Goal: Entertainment & Leisure: Consume media (video, audio)

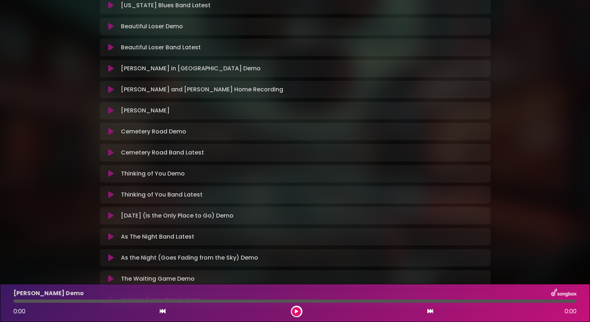
scroll to position [322, 0]
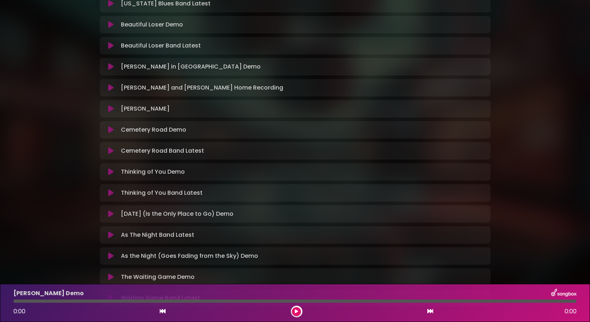
click at [112, 213] on icon at bounding box center [110, 214] width 5 height 7
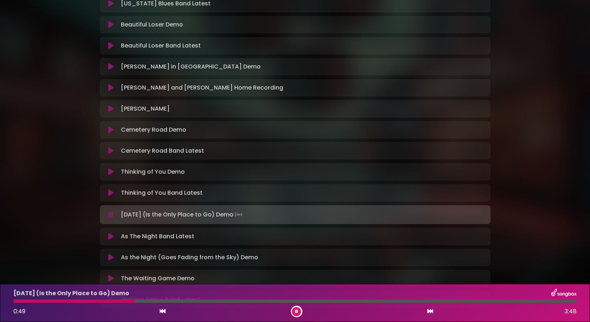
scroll to position [392, 0]
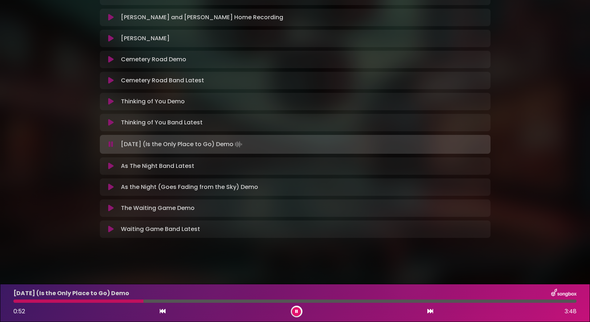
click at [295, 310] on icon at bounding box center [296, 312] width 3 height 4
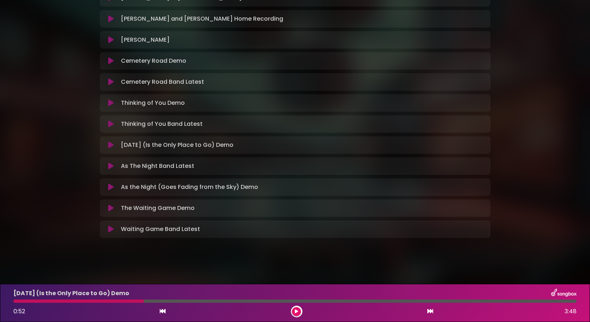
click at [16, 300] on div at bounding box center [78, 301] width 130 height 3
drag, startPoint x: 143, startPoint y: 302, endPoint x: 17, endPoint y: 302, distance: 126.4
click at [17, 302] on div at bounding box center [78, 301] width 130 height 3
click at [14, 301] on div at bounding box center [78, 301] width 130 height 3
click at [160, 312] on icon at bounding box center [163, 312] width 6 height 6
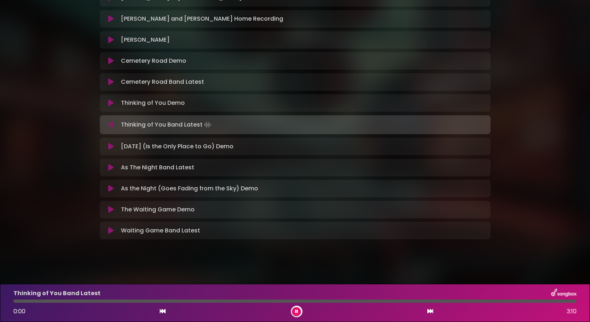
click at [432, 310] on icon at bounding box center [430, 312] width 6 height 6
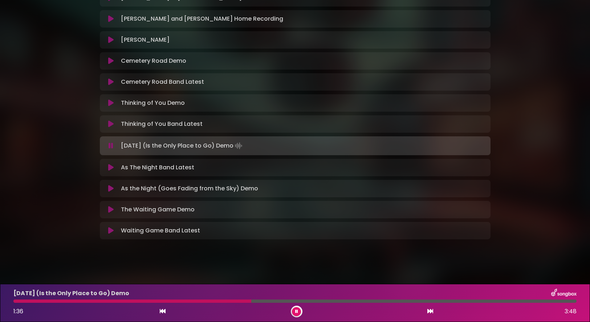
click at [299, 312] on button at bounding box center [296, 312] width 9 height 9
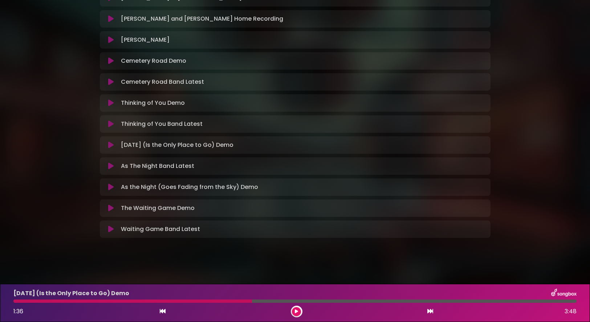
click at [299, 312] on button at bounding box center [296, 312] width 9 height 9
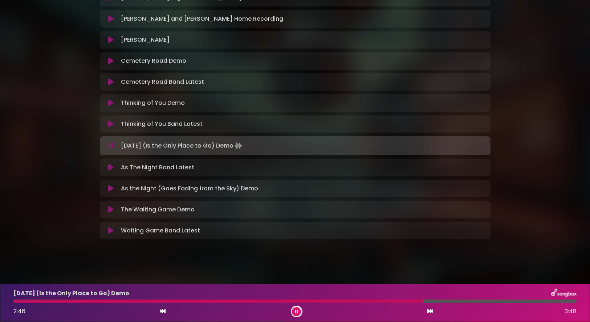
click at [299, 312] on button at bounding box center [296, 312] width 9 height 9
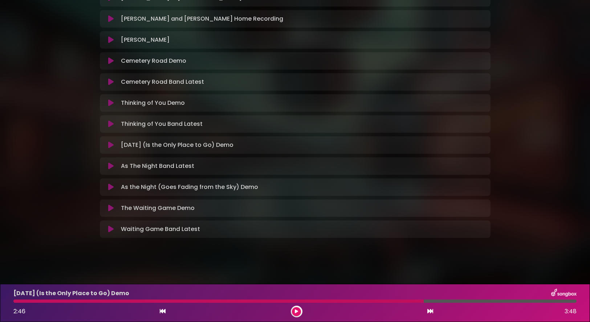
click at [16, 302] on div at bounding box center [218, 301] width 410 height 3
click at [164, 313] on icon at bounding box center [163, 312] width 6 height 6
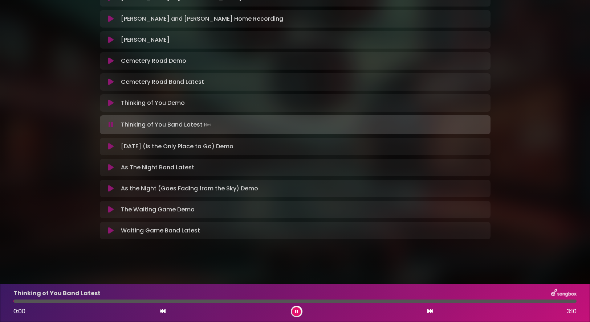
click at [433, 313] on icon at bounding box center [430, 312] width 6 height 6
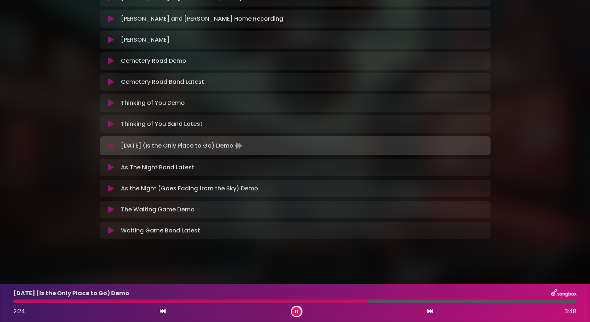
click at [296, 312] on icon at bounding box center [296, 312] width 3 height 4
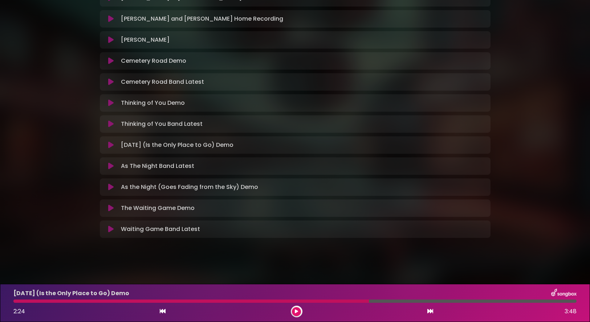
click at [296, 312] on icon at bounding box center [296, 312] width 3 height 4
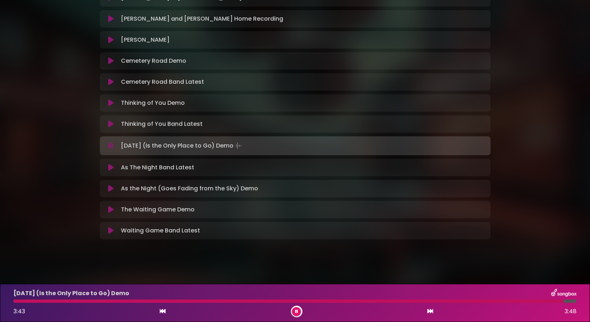
click at [296, 312] on icon at bounding box center [296, 312] width 3 height 4
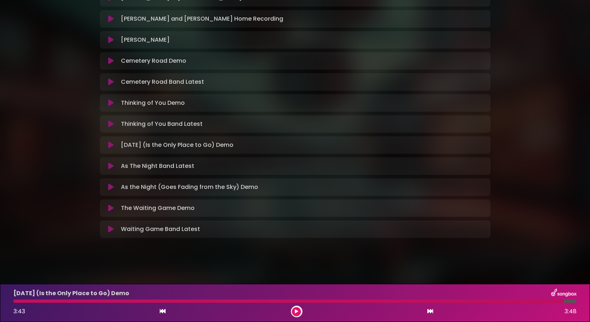
drag, startPoint x: 565, startPoint y: 303, endPoint x: 479, endPoint y: 300, distance: 85.8
click at [479, 300] on div "[DATE] (Is the Only Place to Go) Demo 3:43 3:48" at bounding box center [295, 303] width 572 height 29
click at [475, 300] on div at bounding box center [288, 301] width 550 height 3
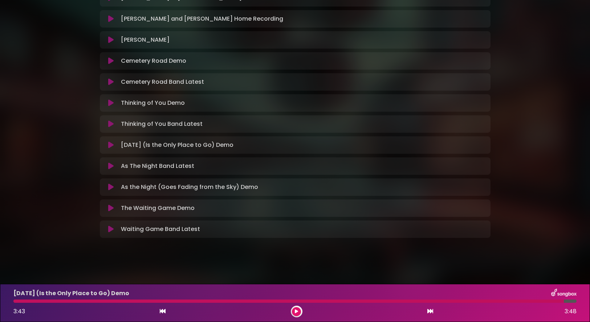
click at [160, 313] on icon at bounding box center [163, 312] width 6 height 6
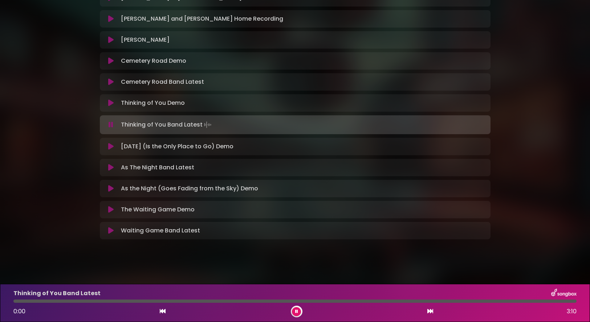
click at [430, 310] on icon at bounding box center [430, 312] width 6 height 6
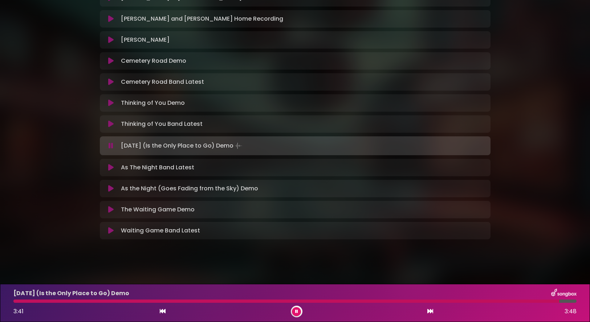
click at [430, 310] on icon at bounding box center [430, 312] width 6 height 6
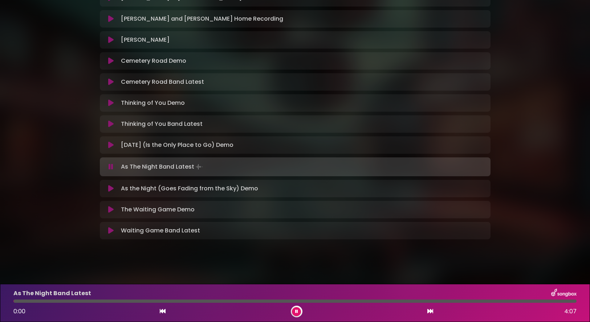
click at [297, 310] on icon at bounding box center [296, 312] width 3 height 4
